Goal: Register for event/course

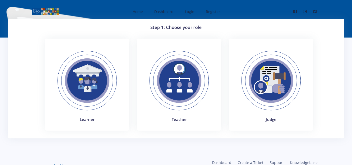
scroll to position [14, 0]
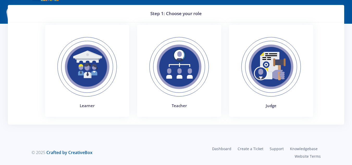
click at [80, 75] on img at bounding box center [87, 67] width 72 height 72
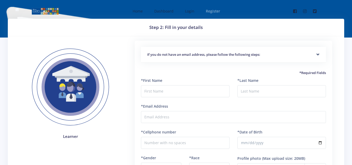
click at [211, 14] on link "Register" at bounding box center [213, 11] width 24 height 14
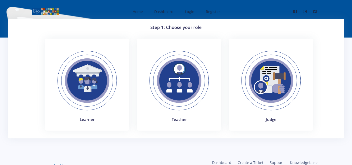
click at [81, 91] on img at bounding box center [87, 81] width 72 height 72
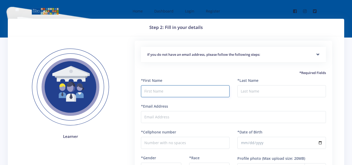
click at [169, 92] on input "text" at bounding box center [185, 91] width 89 height 12
type input "Ntanganedzeni"
type input "Ndou"
type input "0726763325"
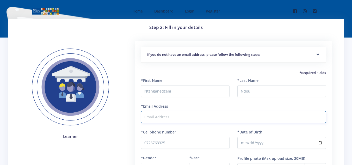
click at [200, 121] on input "*Email Address" at bounding box center [233, 117] width 185 height 12
type input "ntanganedzenindou173@gmail.com"
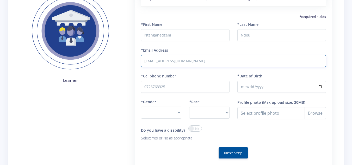
scroll to position [57, 0]
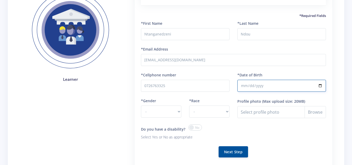
click at [320, 85] on input "*Date of Birth" at bounding box center [281, 86] width 89 height 12
type input "2006-07-21"
click at [154, 110] on select "- Male Female" at bounding box center [161, 112] width 40 height 12
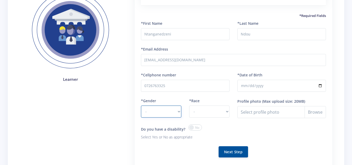
select select "M"
click at [141, 106] on select "- Male Female" at bounding box center [161, 112] width 40 height 12
click at [208, 110] on select "- African Asian Coloured Indian White Other" at bounding box center [209, 112] width 40 height 12
select select "African"
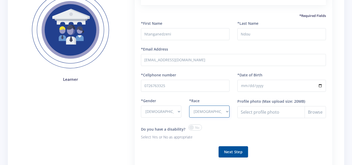
click at [189, 106] on select "- African Asian Coloured Indian White Other" at bounding box center [209, 112] width 40 height 12
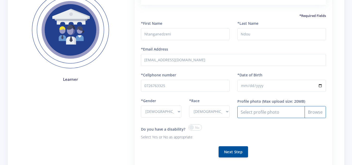
click at [323, 111] on input "Profile photo" at bounding box center [281, 112] width 89 height 12
click at [318, 115] on input "Profile photo" at bounding box center [281, 112] width 89 height 12
type input "C:\fakepath\ntang.jpg"
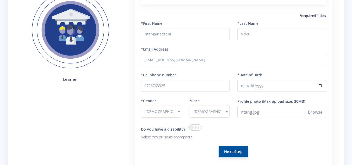
click at [229, 152] on button "Next Step" at bounding box center [233, 151] width 29 height 11
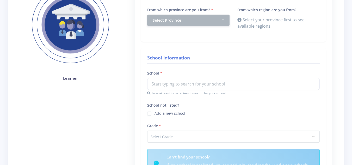
scroll to position [92, 0]
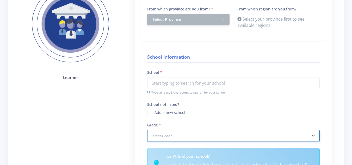
click at [290, 141] on select "Select Grade Grade 4 Grade 5 Grade 6 Grade 7" at bounding box center [233, 136] width 173 height 12
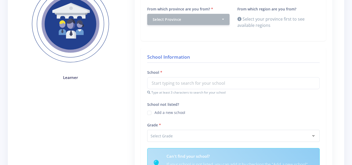
click at [174, 145] on div "School Information School Type at least 3 characters to search for your school …" at bounding box center [233, 118] width 185 height 143
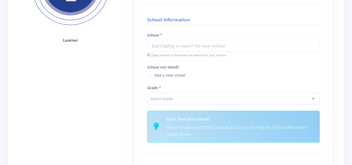
scroll to position [131, 0]
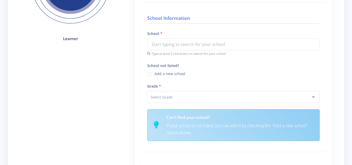
click at [251, 132] on p "If your school is not listed, you can add it by checking the "Add a new school"…" at bounding box center [240, 129] width 147 height 14
click at [226, 118] on h6 "Can't find your school?" at bounding box center [240, 117] width 147 height 6
click at [149, 74] on div "Add a new school" at bounding box center [233, 73] width 173 height 6
click at [155, 74] on label "Add a new school" at bounding box center [170, 73] width 31 height 4
click at [155, 74] on input "School not listed?" at bounding box center [156, 71] width 3 height 3
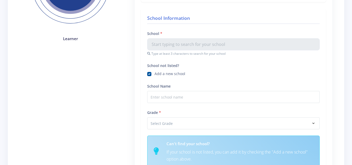
click at [155, 74] on label "Add a new school" at bounding box center [170, 73] width 31 height 4
click at [155, 74] on input "School not listed?" at bounding box center [156, 71] width 3 height 3
checkbox input "false"
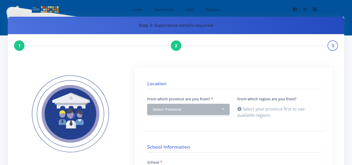
scroll to position [0, 0]
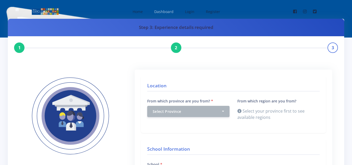
click at [165, 11] on span "Dashboard" at bounding box center [163, 11] width 19 height 5
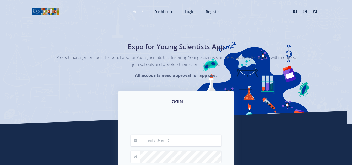
click at [139, 8] on link "Home" at bounding box center [137, 12] width 20 height 14
